Goal: Communication & Community: Ask a question

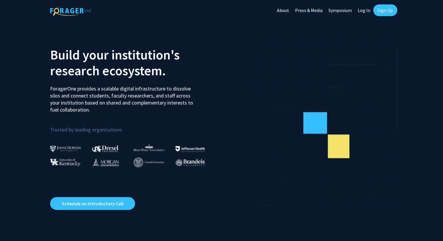
click at [365, 10] on link "Log In" at bounding box center [364, 10] width 18 height 21
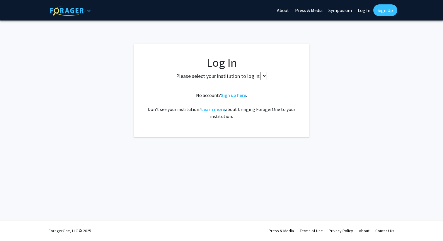
select select
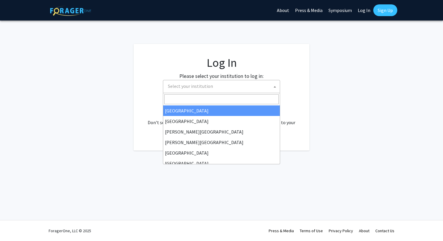
click at [235, 91] on span "Select your institution" at bounding box center [223, 86] width 114 height 12
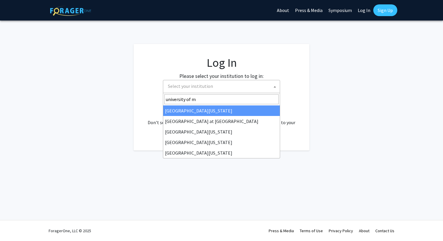
type input "[GEOGRAPHIC_DATA]"
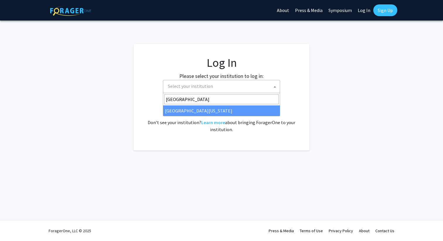
select select "31"
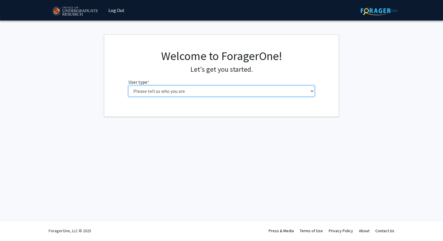
click at [221, 92] on select "Please tell us who you are Undergraduate Student Master's Student Doctoral Cand…" at bounding box center [221, 91] width 187 height 11
select select "1: undergrad"
click at [128, 86] on select "Please tell us who you are Undergraduate Student Master's Student Doctoral Cand…" at bounding box center [221, 91] width 187 height 11
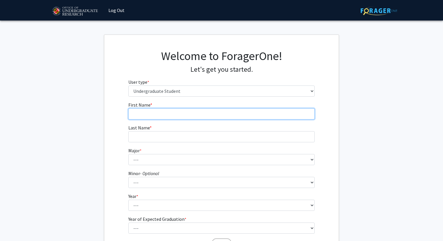
click at [205, 116] on input "First Name * required" at bounding box center [221, 113] width 187 height 11
type input "Aleena"
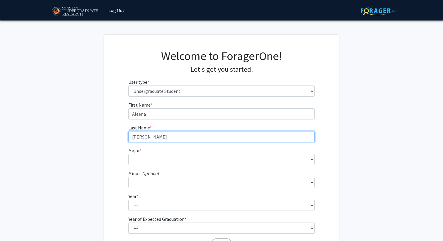
type input "Hassen Friess"
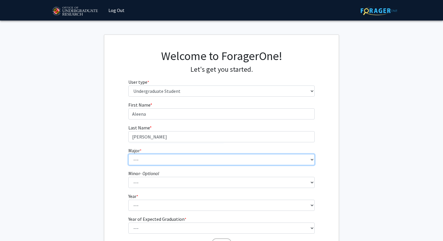
select select "74: 2375"
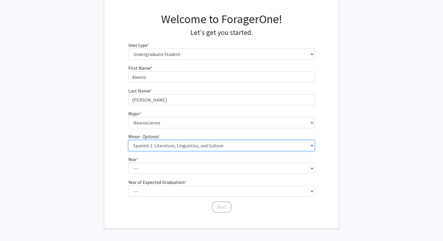
scroll to position [54, 0]
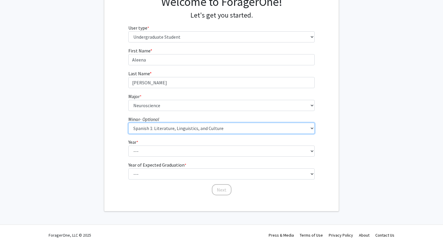
click at [205, 130] on select "--- Actuarial Mathematics Advanced Cybersecurity Experience for Students Africa…" at bounding box center [221, 128] width 187 height 11
select select "101: 1904"
click at [128, 123] on select "--- Actuarial Mathematics Advanced Cybersecurity Experience for Students Africa…" at bounding box center [221, 128] width 187 height 11
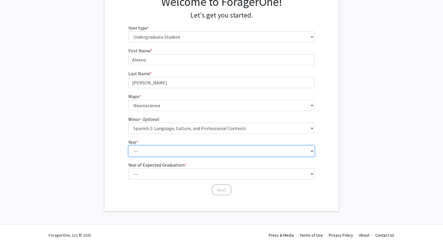
click at [192, 148] on select "--- First-year Sophomore Junior Senior Postbaccalaureate Certificate" at bounding box center [221, 151] width 187 height 11
select select "3: junior"
click at [128, 146] on select "--- First-year Sophomore Junior Senior Postbaccalaureate Certificate" at bounding box center [221, 151] width 187 height 11
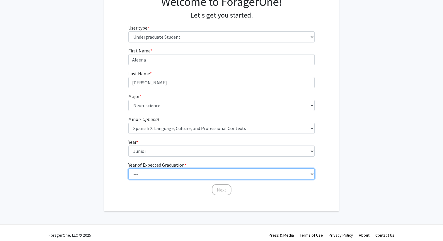
click at [183, 175] on select "--- 2025 2026 2027 2028 2029 2030 2031 2032 2033 2034" at bounding box center [221, 173] width 187 height 11
select select "3: 2027"
click at [128, 168] on select "--- 2025 2026 2027 2028 2029 2030 2031 2032 2033 2034" at bounding box center [221, 173] width 187 height 11
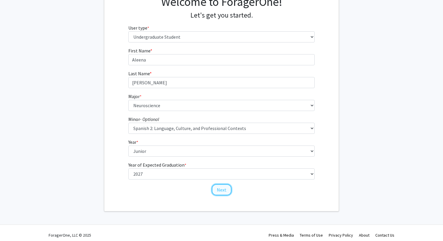
click at [220, 194] on button "Next" at bounding box center [222, 189] width 20 height 11
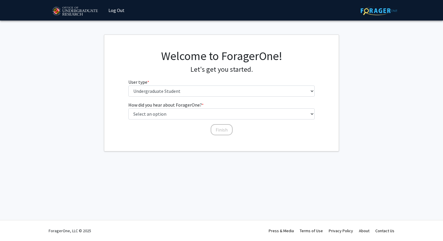
scroll to position [0, 0]
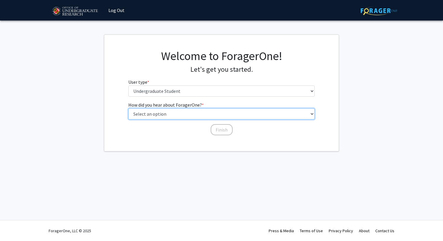
click at [192, 115] on select "Select an option Peer/student recommendation Faculty/staff recommendation Unive…" at bounding box center [221, 113] width 187 height 11
select select "5: other"
click at [128, 108] on select "Select an option Peer/student recommendation Faculty/staff recommendation Unive…" at bounding box center [221, 113] width 187 height 11
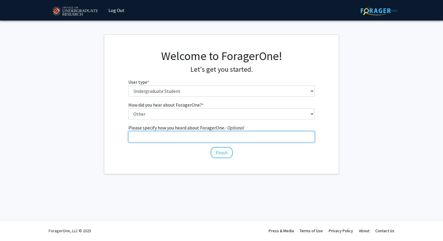
click at [197, 137] on input "Please specify how you heard about ForagerOne. - Optional" at bounding box center [221, 136] width 187 height 11
type input "Looked it up online"
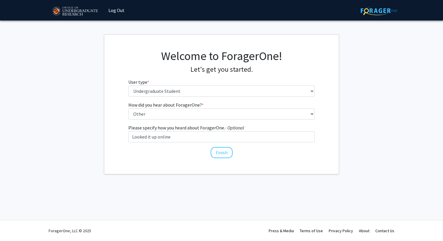
click at [228, 158] on div "How did you hear about ForagerOne? * required Select an option Peer/student rec…" at bounding box center [221, 129] width 195 height 57
click at [221, 155] on button "Finish" at bounding box center [222, 152] width 22 height 11
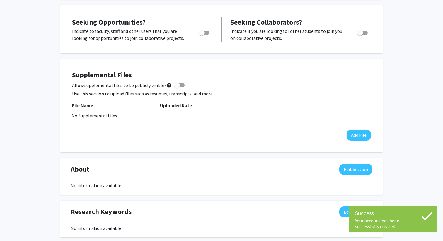
scroll to position [94, 0]
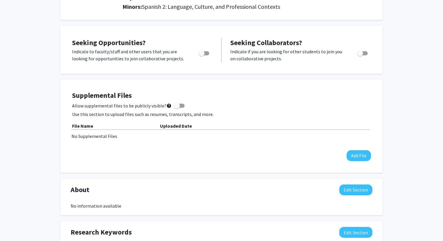
click at [205, 51] on span "Toggle" at bounding box center [204, 53] width 11 height 4
click at [202, 55] on input "Are you actively seeking opportunities?" at bounding box center [201, 55] width 0 height 0
checkbox input "true"
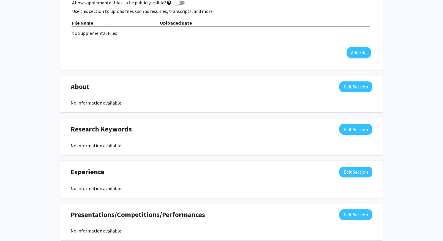
scroll to position [0, 0]
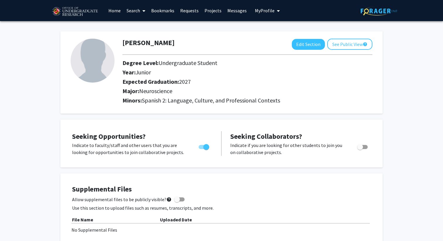
click at [131, 9] on link "Search" at bounding box center [136, 10] width 25 height 21
click at [138, 40] on span "Students" at bounding box center [142, 39] width 36 height 12
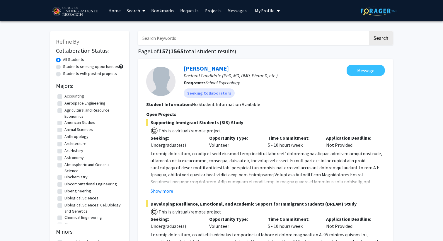
click at [135, 12] on link "Search" at bounding box center [136, 10] width 25 height 21
click at [141, 28] on span "Faculty/Staff" at bounding box center [145, 27] width 43 height 12
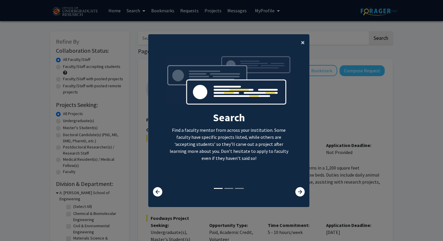
click at [304, 41] on span "×" at bounding box center [303, 42] width 4 height 9
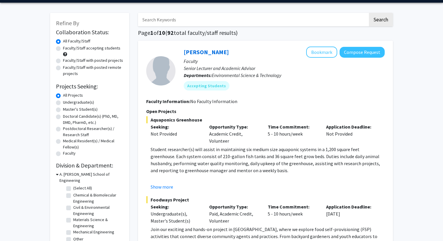
scroll to position [21, 0]
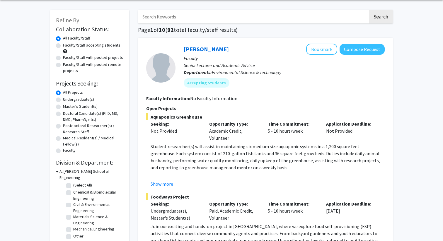
click at [84, 100] on label "Undergraduate(s)" at bounding box center [78, 99] width 31 height 6
click at [67, 100] on input "Undergraduate(s)" at bounding box center [65, 98] width 4 height 4
radio input "true"
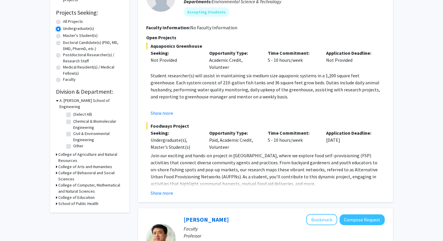
scroll to position [93, 0]
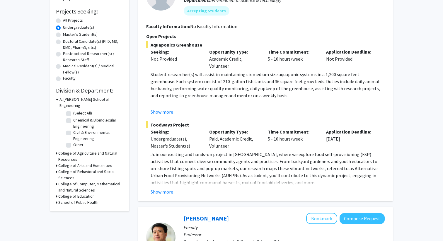
click at [59, 99] on div "A. James Clark School of Engineering" at bounding box center [89, 102] width 67 height 12
click at [56, 99] on div "Refine By Collaboration Status: Collaboration Status All Faculty/Staff Collabor…" at bounding box center [89, 75] width 79 height 274
click at [67, 181] on h3 "College of Computer, Mathematical and Natural Sciences" at bounding box center [90, 187] width 65 height 12
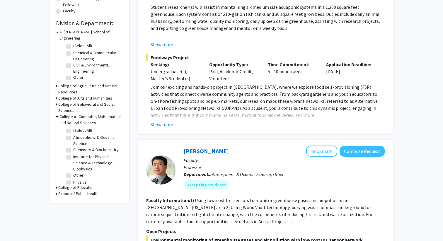
scroll to position [160, 0]
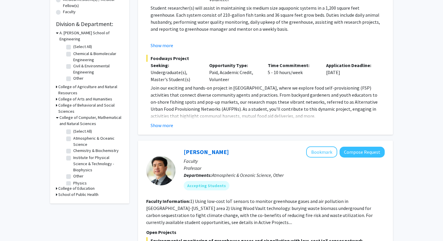
click at [73, 128] on label "(Select All)" at bounding box center [82, 131] width 19 height 6
click at [73, 128] on input "(Select All)" at bounding box center [75, 130] width 4 height 4
checkbox input "true"
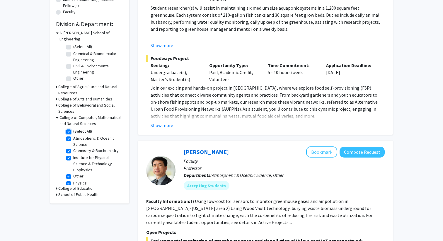
checkbox input "true"
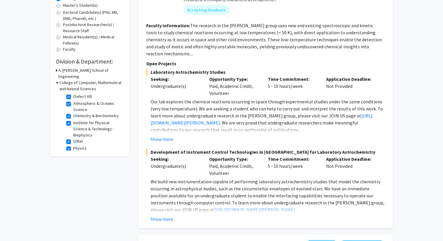
scroll to position [144, 0]
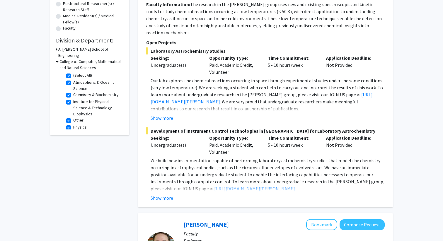
click at [73, 72] on label "(Select All)" at bounding box center [82, 75] width 19 height 6
click at [73, 72] on input "(Select All)" at bounding box center [75, 74] width 4 height 4
checkbox input "false"
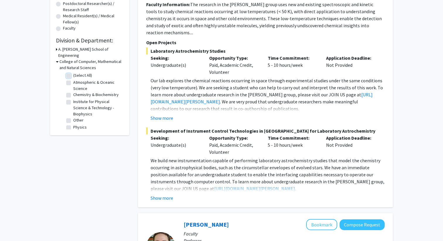
checkbox input "false"
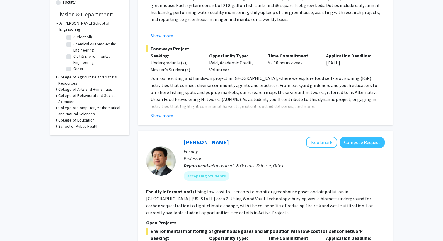
scroll to position [170, 0]
click at [90, 92] on h3 "College of Behavioral and Social Sciences" at bounding box center [90, 98] width 65 height 12
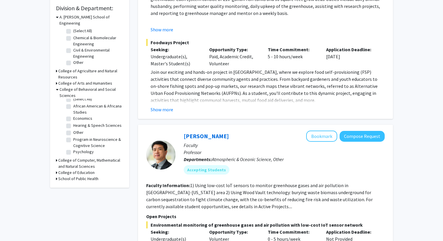
scroll to position [178, 0]
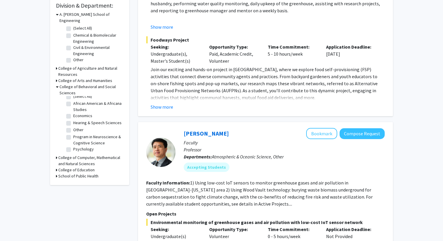
click at [73, 134] on label "Program in Neuroscience & Cognitive Science" at bounding box center [97, 140] width 49 height 12
click at [73, 134] on input "Program in Neuroscience & Cognitive Science" at bounding box center [75, 136] width 4 height 4
checkbox input "true"
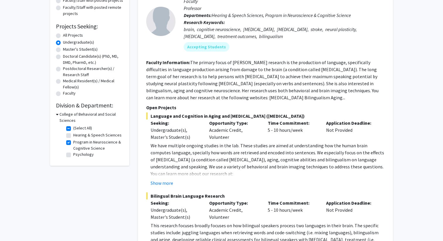
scroll to position [88, 0]
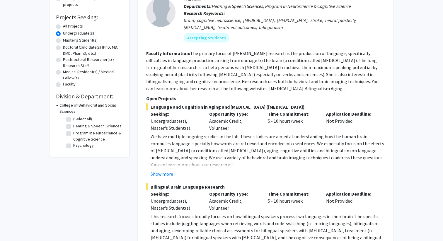
checkbox input "false"
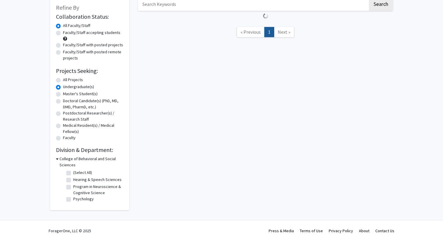
scroll to position [178, 0]
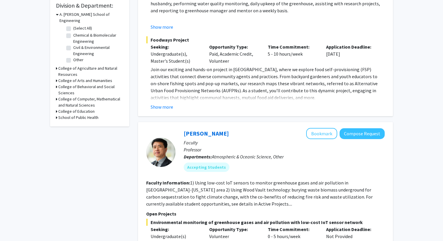
click at [100, 96] on h3 "College of Computer, Mathematical and Natural Sciences" at bounding box center [90, 102] width 65 height 12
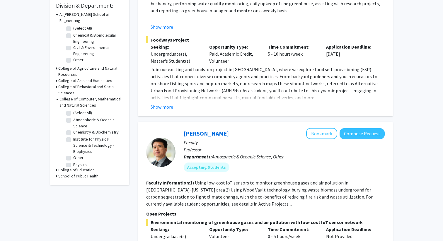
click at [73, 129] on label "Chemistry & Biochemistry" at bounding box center [95, 132] width 45 height 6
click at [73, 129] on input "Chemistry & Biochemistry" at bounding box center [75, 131] width 4 height 4
checkbox input "true"
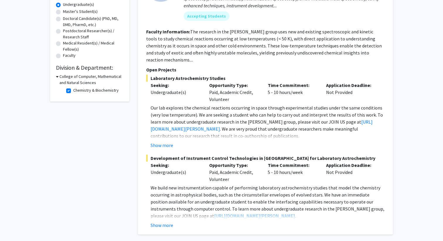
scroll to position [118, 0]
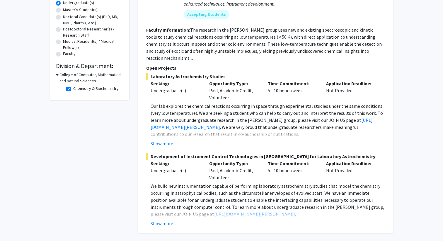
click at [73, 89] on label "Chemistry & Biochemistry" at bounding box center [95, 89] width 45 height 6
click at [73, 89] on input "Chemistry & Biochemistry" at bounding box center [75, 88] width 4 height 4
checkbox input "false"
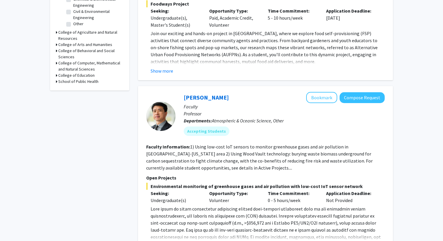
scroll to position [218, 0]
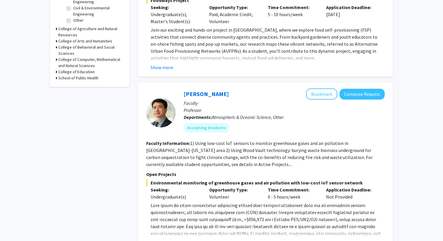
click at [77, 75] on h3 "School of Public Health" at bounding box center [78, 78] width 40 height 6
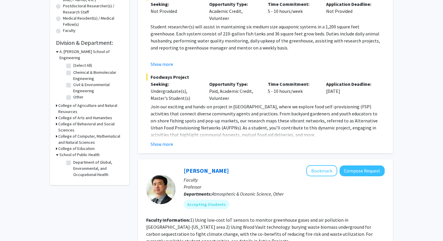
scroll to position [138, 0]
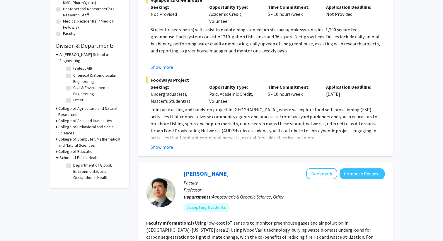
click at [80, 55] on h3 "A. James Clark School of Engineering" at bounding box center [91, 58] width 64 height 12
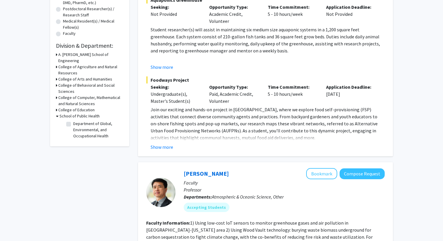
click at [86, 82] on h3 "College of Behavioral and Social Sciences" at bounding box center [90, 88] width 65 height 12
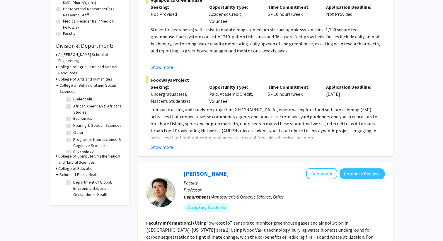
scroll to position [4, 0]
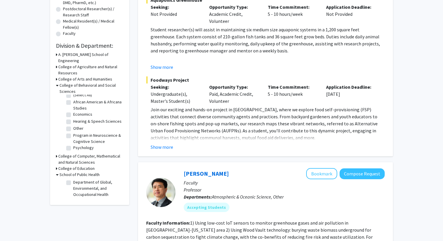
click at [73, 132] on label "Program in Neuroscience & Cognitive Science" at bounding box center [97, 138] width 49 height 12
click at [73, 132] on input "Program in Neuroscience & Cognitive Science" at bounding box center [75, 134] width 4 height 4
checkbox input "true"
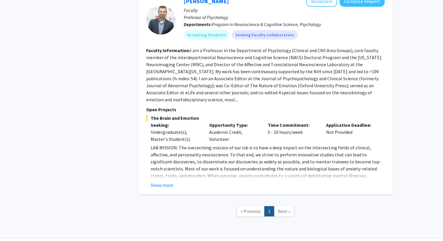
scroll to position [361, 0]
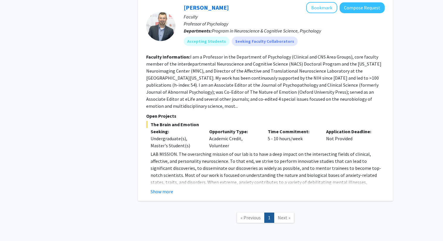
click at [286, 215] on span "Next »" at bounding box center [284, 218] width 13 height 6
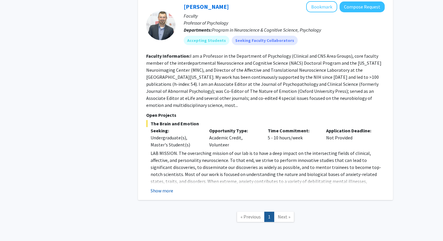
click at [167, 187] on button "Show more" at bounding box center [162, 190] width 23 height 7
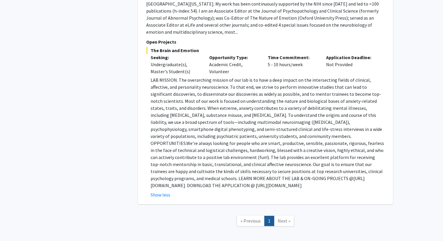
scroll to position [435, 0]
click at [219, 172] on p "LAB MISSION. The overarching mission of our lab is to have a deep impact on the…" at bounding box center [268, 132] width 234 height 113
click at [175, 170] on p "LAB MISSION. The overarching mission of our lab is to have a deep impact on the…" at bounding box center [268, 132] width 234 height 113
click at [178, 177] on p "LAB MISSION. The overarching mission of our lab is to have a deep impact on the…" at bounding box center [268, 132] width 234 height 113
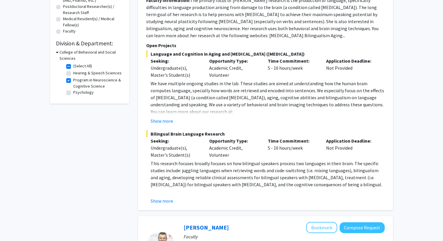
scroll to position [140, 0]
click at [166, 197] on fg-read-more "This research focuses broadly focuses on how bilingual speakers process two lan…" at bounding box center [265, 183] width 239 height 45
click at [166, 201] on button "Show more" at bounding box center [162, 201] width 23 height 7
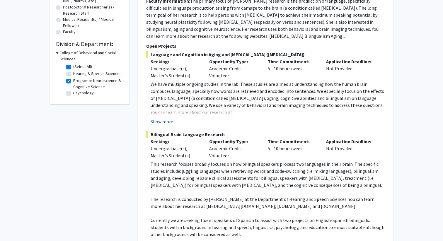
click at [166, 123] on button "Show more" at bounding box center [162, 121] width 23 height 7
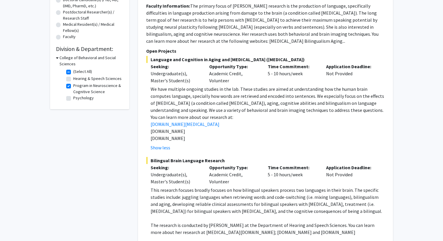
scroll to position [0, 0]
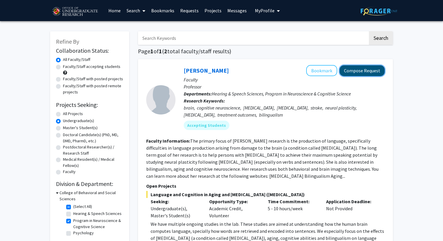
click at [367, 71] on button "Compose Request" at bounding box center [362, 70] width 45 height 11
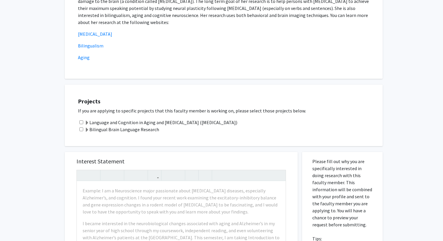
scroll to position [125, 0]
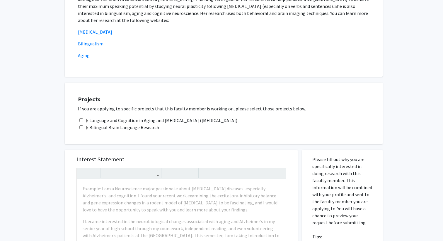
click at [81, 120] on input "checkbox" at bounding box center [81, 120] width 4 height 4
checkbox input "true"
click at [81, 127] on input "checkbox" at bounding box center [81, 127] width 4 height 4
checkbox input "true"
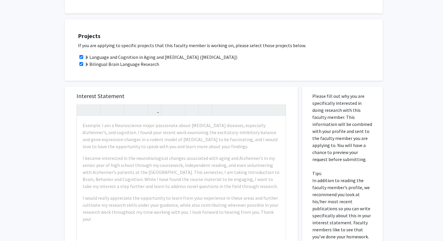
scroll to position [202, 0]
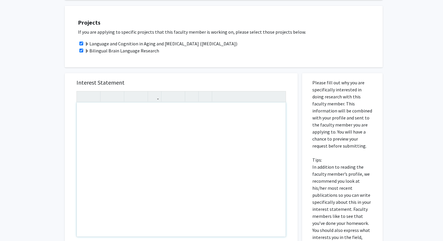
click at [126, 132] on div "Note to users with screen readers: Please press Alt+0 or Option+0 to deactivate…" at bounding box center [181, 170] width 209 height 134
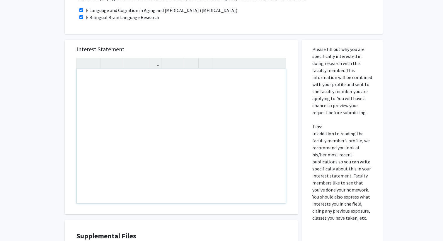
scroll to position [217, 0]
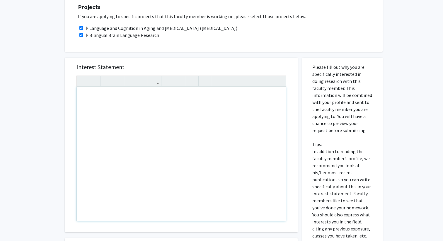
click at [240, 148] on div "Note to users with screen readers: Please press Alt+0 or Option+0 to deactivate…" at bounding box center [181, 154] width 209 height 134
click at [328, 101] on p "Please fill out why you are specifically interested in doing research with this…" at bounding box center [342, 152] width 60 height 176
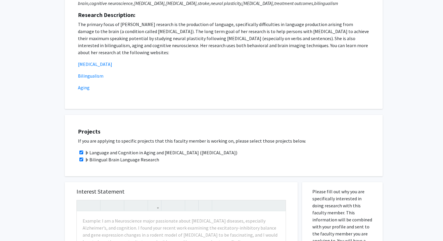
scroll to position [323, 0]
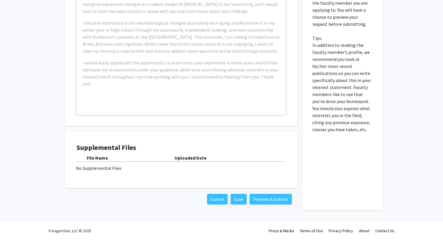
click at [253, 91] on div "Example: I am a Neuroscience major passionate about neurodegenerative diseases,…" at bounding box center [181, 48] width 209 height 134
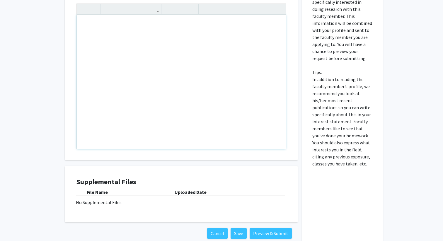
scroll to position [287, 0]
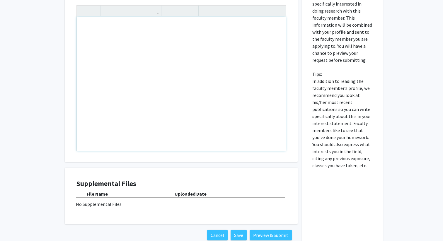
click at [229, 43] on div "Note to users with screen readers: Please press Alt+0 or Option+0 to deactivate…" at bounding box center [181, 84] width 209 height 134
type textarea "I would li"
click at [317, 143] on p "Please fill out why you are specifically interested in doing research with this…" at bounding box center [342, 81] width 60 height 176
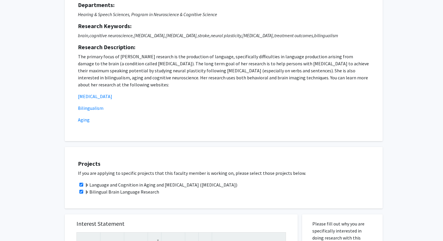
scroll to position [60, 0]
drag, startPoint x: 119, startPoint y: 57, endPoint x: 149, endPoint y: 59, distance: 30.9
click at [149, 59] on p "The primary focus of Dr. Faroqi-Shah's research is the production of language, …" at bounding box center [224, 71] width 292 height 35
copy p "Dr. Faroqi-Shah"
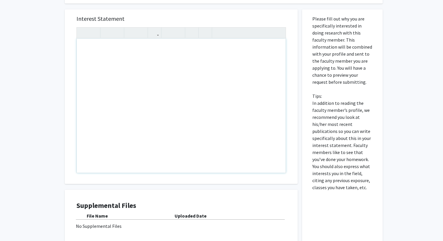
scroll to position [323, 0]
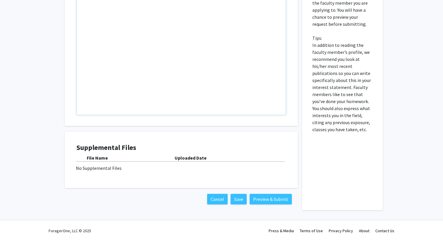
click at [169, 36] on div "Note to users with screen readers: Please press Alt+0 or Option+0 to deactivate…" at bounding box center [181, 48] width 209 height 134
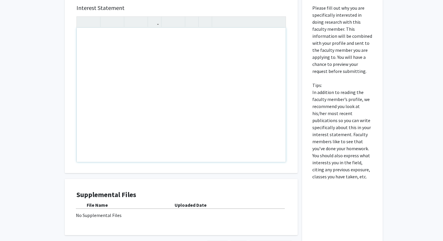
scroll to position [276, 0]
type textarea "<p>Hi Dr. Faroqi-Shah!</p>"
